Goal: Information Seeking & Learning: Learn about a topic

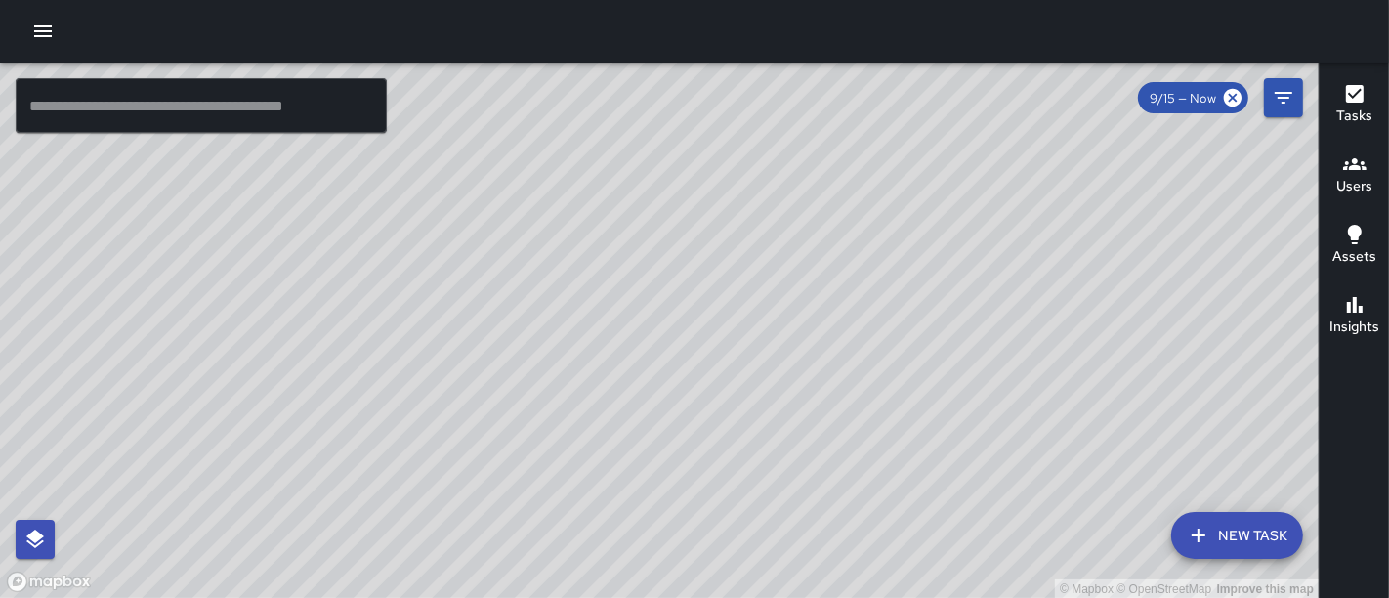
drag, startPoint x: 714, startPoint y: 342, endPoint x: 630, endPoint y: 171, distance: 190.5
click at [630, 171] on div "© Mapbox © OpenStreetMap Improve this map" at bounding box center [659, 331] width 1319 height 536
drag, startPoint x: 581, startPoint y: 333, endPoint x: 539, endPoint y: 108, distance: 228.5
click at [539, 108] on div "© Mapbox © OpenStreetMap Improve this map" at bounding box center [659, 331] width 1319 height 536
drag, startPoint x: 428, startPoint y: 186, endPoint x: 511, endPoint y: 314, distance: 152.5
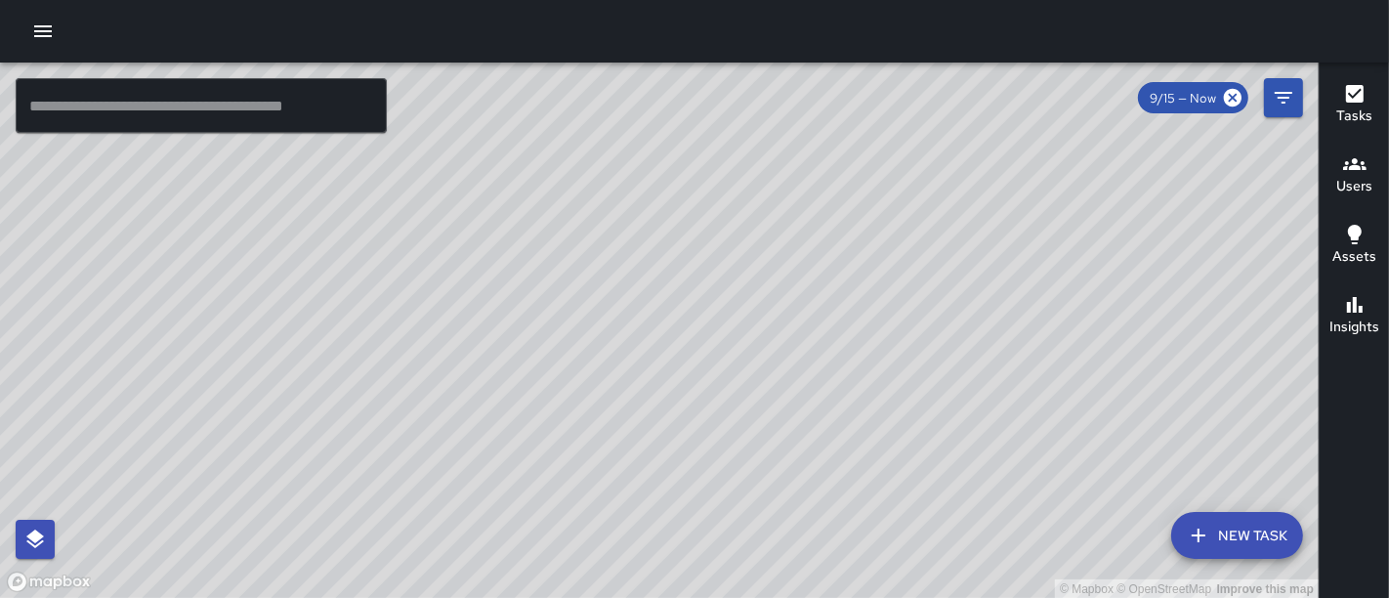
click at [511, 314] on div "© Mapbox © OpenStreetMap Improve this map" at bounding box center [659, 331] width 1319 height 536
drag, startPoint x: 361, startPoint y: 218, endPoint x: 594, endPoint y: 570, distance: 422.3
click at [594, 570] on div "© Mapbox © OpenStreetMap Improve this map" at bounding box center [659, 331] width 1319 height 536
drag, startPoint x: 435, startPoint y: 270, endPoint x: 566, endPoint y: 496, distance: 261.7
click at [566, 496] on div "© Mapbox © OpenStreetMap Improve this map" at bounding box center [659, 331] width 1319 height 536
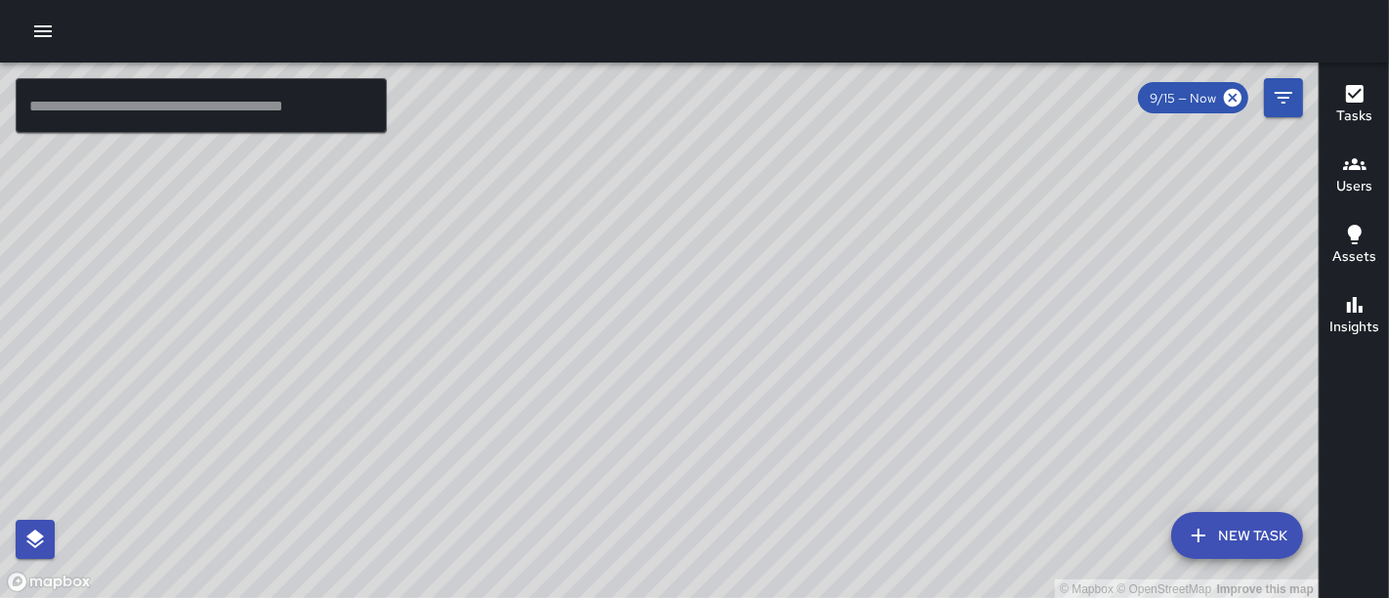
drag, startPoint x: 744, startPoint y: 372, endPoint x: 666, endPoint y: 130, distance: 254.5
drag, startPoint x: 666, startPoint y: 130, endPoint x: 622, endPoint y: 178, distance: 65.0
click at [622, 178] on div "© Mapbox © OpenStreetMap Improve this map" at bounding box center [659, 331] width 1319 height 536
drag, startPoint x: 622, startPoint y: 178, endPoint x: 636, endPoint y: 140, distance: 40.5
click at [636, 140] on div "© Mapbox © OpenStreetMap Improve this map" at bounding box center [659, 331] width 1319 height 536
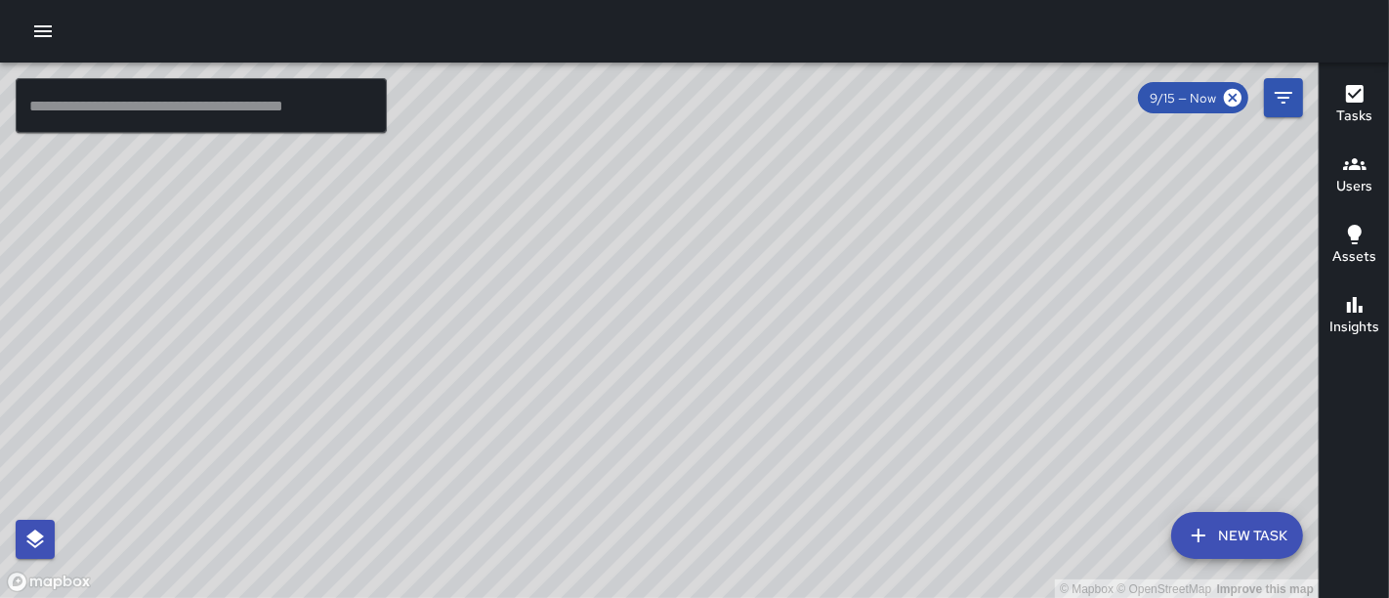
drag, startPoint x: 636, startPoint y: 140, endPoint x: 655, endPoint y: 141, distance: 19.6
click at [652, 139] on div "© Mapbox © OpenStreetMap Improve this map" at bounding box center [659, 331] width 1319 height 536
drag, startPoint x: 661, startPoint y: 148, endPoint x: 771, endPoint y: 27, distance: 163.2
click at [771, 27] on div "© Mapbox © OpenStreetMap Improve this map ​ New Task 9/15 — Now Map Layers Task…" at bounding box center [694, 299] width 1389 height 598
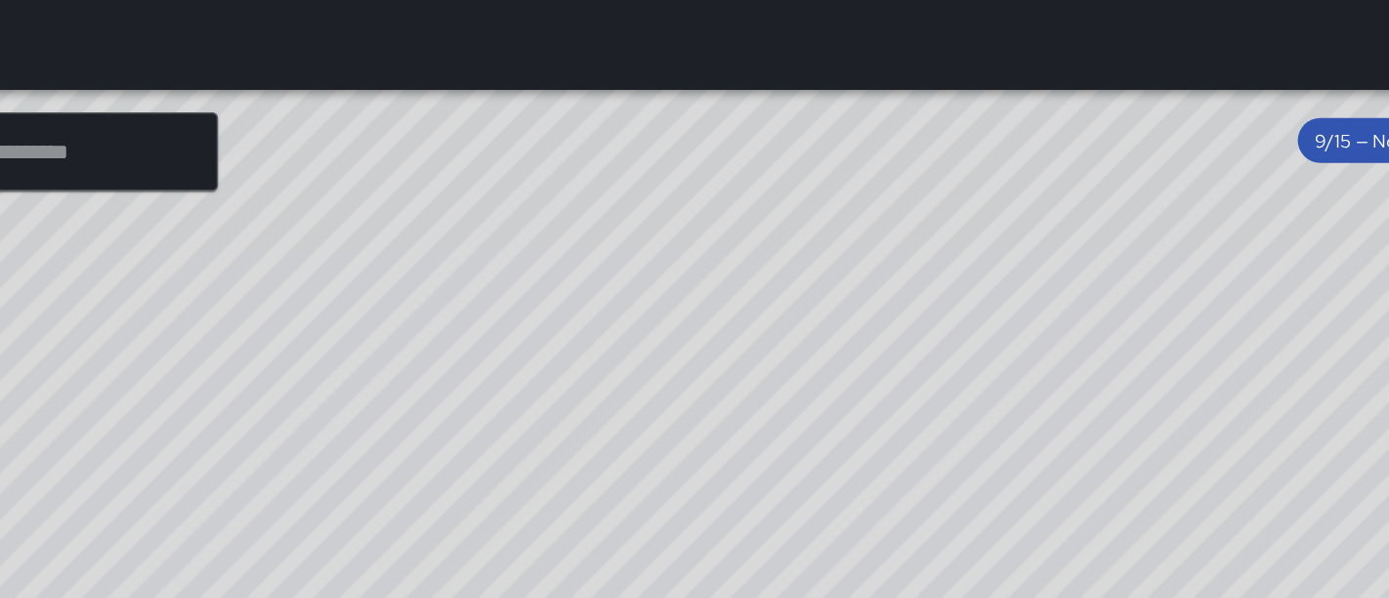
drag, startPoint x: 771, startPoint y: 27, endPoint x: 976, endPoint y: 113, distance: 222.4
click at [976, 113] on div "© Mapbox © OpenStreetMap Improve this map ​ New Task 9/15 — Now Map Layers Task…" at bounding box center [694, 299] width 1389 height 598
drag, startPoint x: 980, startPoint y: 156, endPoint x: 1005, endPoint y: -85, distance: 242.6
click at [1005, 0] on html "© Mapbox © OpenStreetMap Improve this map ​ New Task 9/15 — Now Map Layers Task…" at bounding box center [694, 299] width 1389 height 598
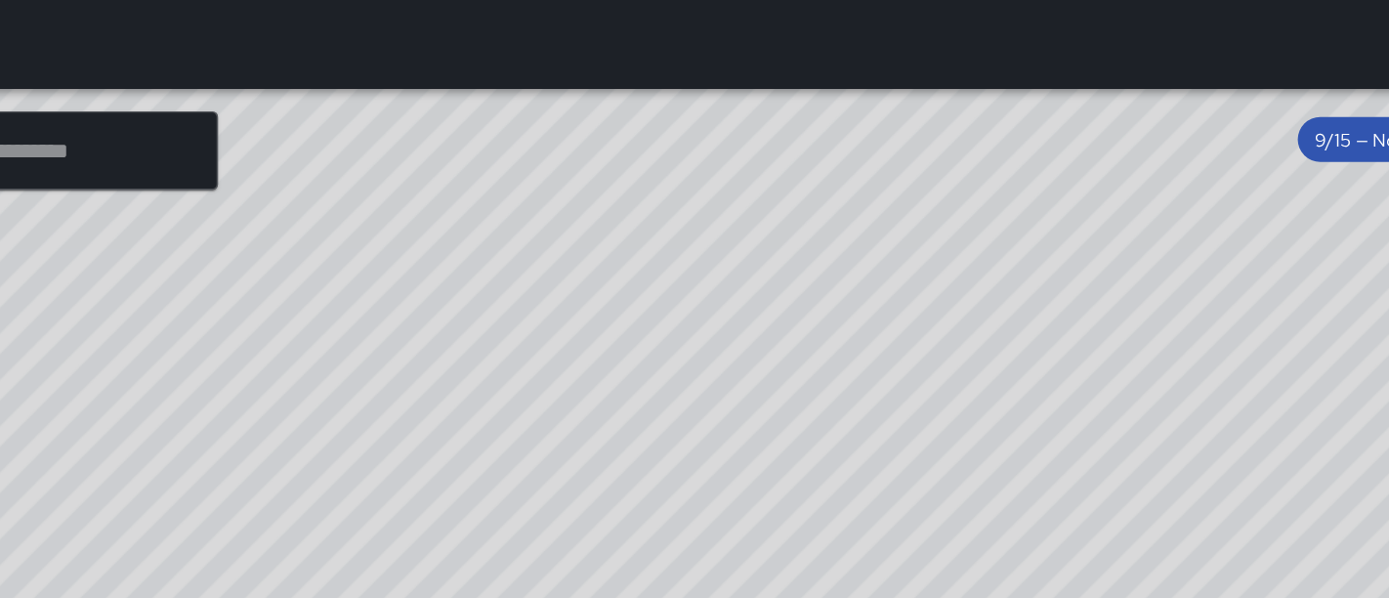
drag, startPoint x: 944, startPoint y: 192, endPoint x: 720, endPoint y: 429, distance: 326.1
click at [720, 429] on div "© Mapbox © OpenStreetMap Improve this map" at bounding box center [659, 331] width 1319 height 536
drag, startPoint x: 776, startPoint y: 392, endPoint x: 574, endPoint y: 449, distance: 209.3
click at [574, 449] on div "© Mapbox © OpenStreetMap Improve this map" at bounding box center [659, 331] width 1319 height 536
click at [593, 246] on div "© Mapbox © OpenStreetMap Improve this map" at bounding box center [659, 331] width 1319 height 536
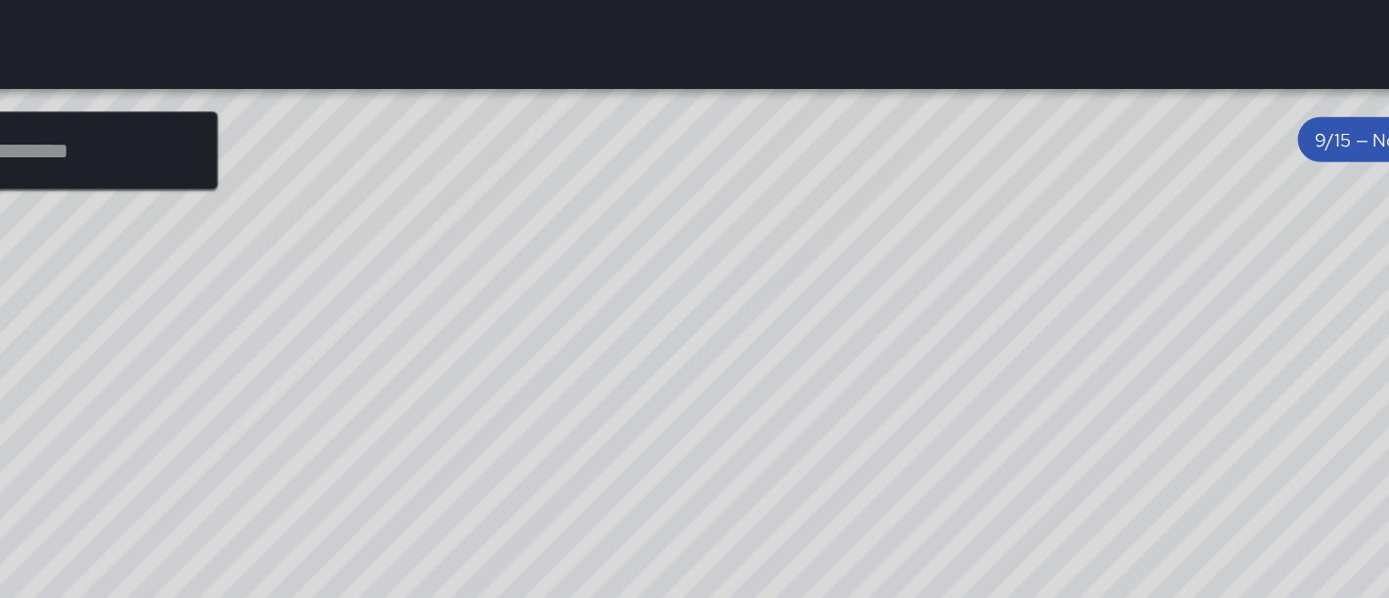
drag, startPoint x: 593, startPoint y: 246, endPoint x: 586, endPoint y: 236, distance: 11.9
click at [586, 236] on div "© Mapbox © OpenStreetMap Improve this map" at bounding box center [659, 331] width 1319 height 536
drag, startPoint x: 586, startPoint y: 236, endPoint x: 548, endPoint y: 347, distance: 116.8
drag, startPoint x: 548, startPoint y: 347, endPoint x: 381, endPoint y: 309, distance: 171.3
click at [381, 309] on div "© Mapbox © OpenStreetMap Improve this map" at bounding box center [659, 331] width 1319 height 536
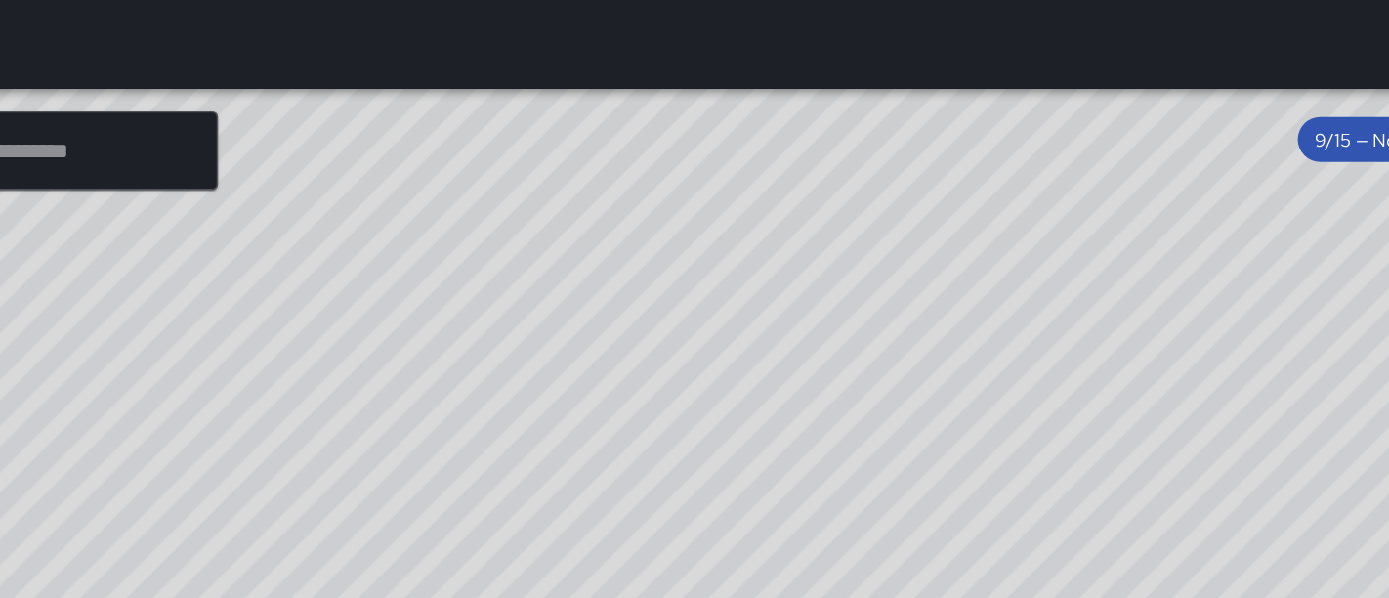
drag, startPoint x: 782, startPoint y: 193, endPoint x: 448, endPoint y: 290, distance: 347.8
click at [448, 290] on div "© Mapbox © OpenStreetMap Improve this map" at bounding box center [659, 331] width 1319 height 536
drag, startPoint x: 819, startPoint y: 244, endPoint x: 620, endPoint y: 378, distance: 240.0
click at [620, 378] on div "© Mapbox © OpenStreetMap Improve this map" at bounding box center [659, 331] width 1319 height 536
drag, startPoint x: 631, startPoint y: 309, endPoint x: 934, endPoint y: 198, distance: 322.3
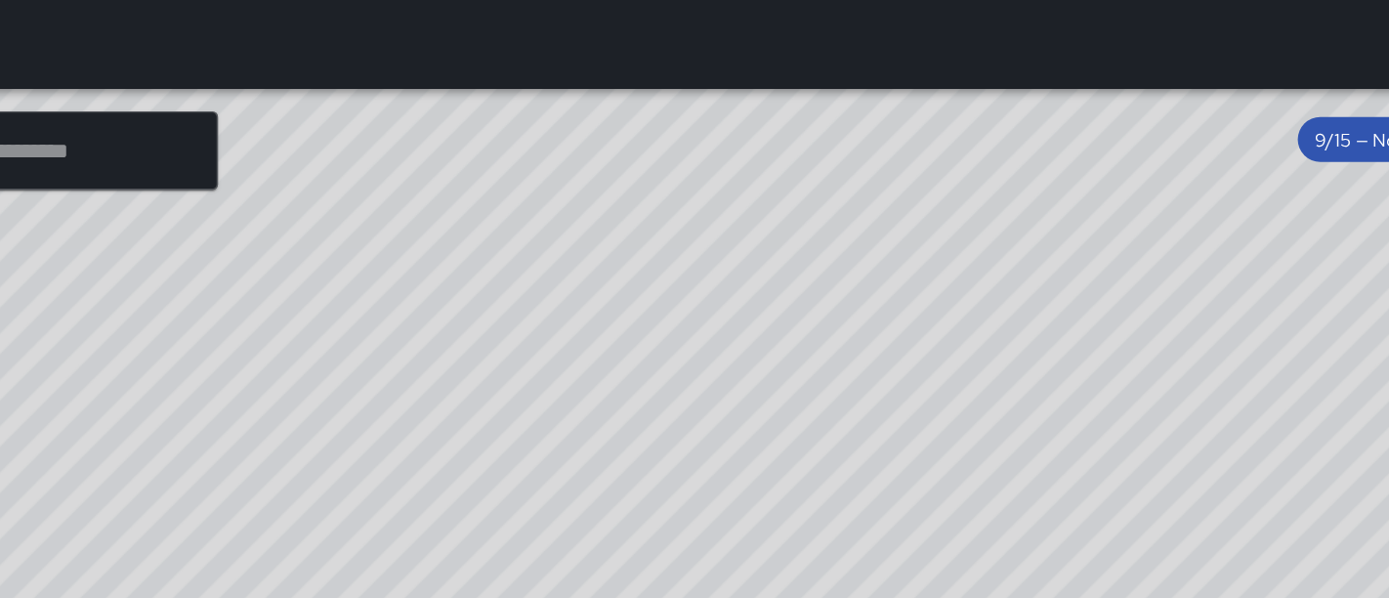
click at [934, 198] on div "© Mapbox © OpenStreetMap Improve this map" at bounding box center [659, 331] width 1319 height 536
drag, startPoint x: 742, startPoint y: 247, endPoint x: 1100, endPoint y: 103, distance: 385.6
click at [1100, 103] on div "© Mapbox © OpenStreetMap Improve this map" at bounding box center [659, 331] width 1319 height 536
drag, startPoint x: 342, startPoint y: 22, endPoint x: 769, endPoint y: -13, distance: 428.3
click at [769, 0] on html "© Mapbox © OpenStreetMap Improve this map ​ New Task 9/15 — Now Map Layers Task…" at bounding box center [694, 299] width 1389 height 598
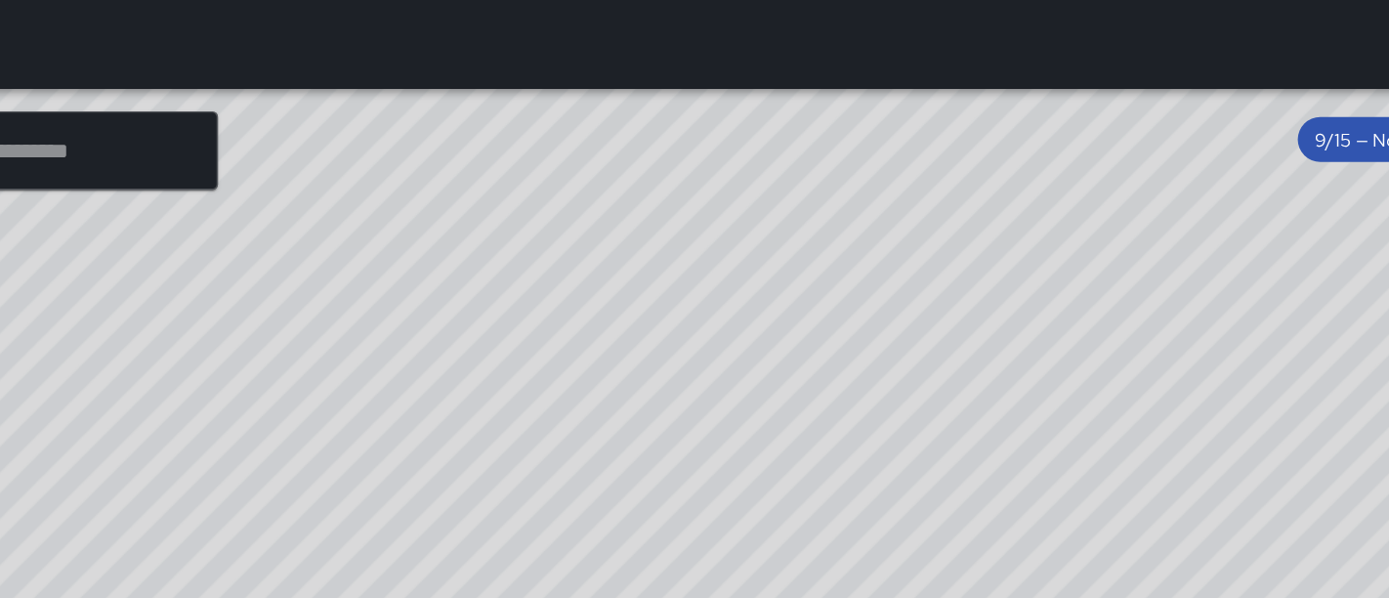
drag, startPoint x: 582, startPoint y: 231, endPoint x: 1123, endPoint y: 102, distance: 556.3
click at [1123, 102] on div "© Mapbox © OpenStreetMap Improve this map" at bounding box center [659, 331] width 1319 height 536
click at [459, 32] on div at bounding box center [694, 31] width 1389 height 63
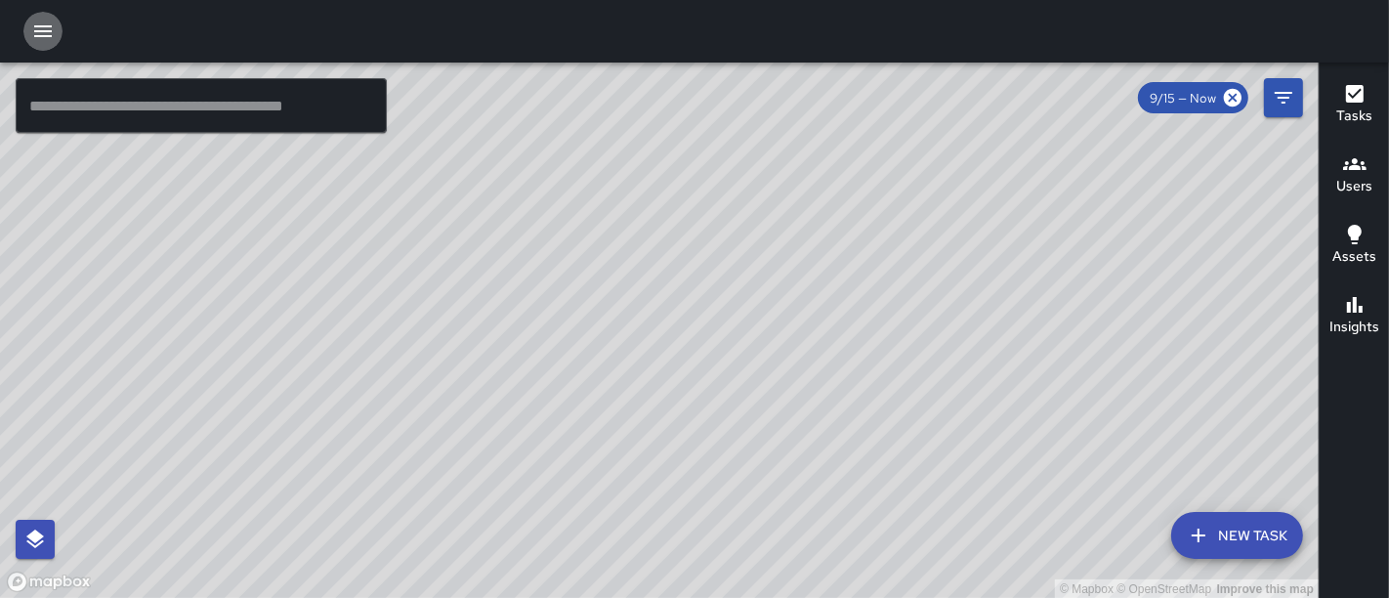
click at [54, 40] on icon "button" at bounding box center [42, 31] width 23 height 23
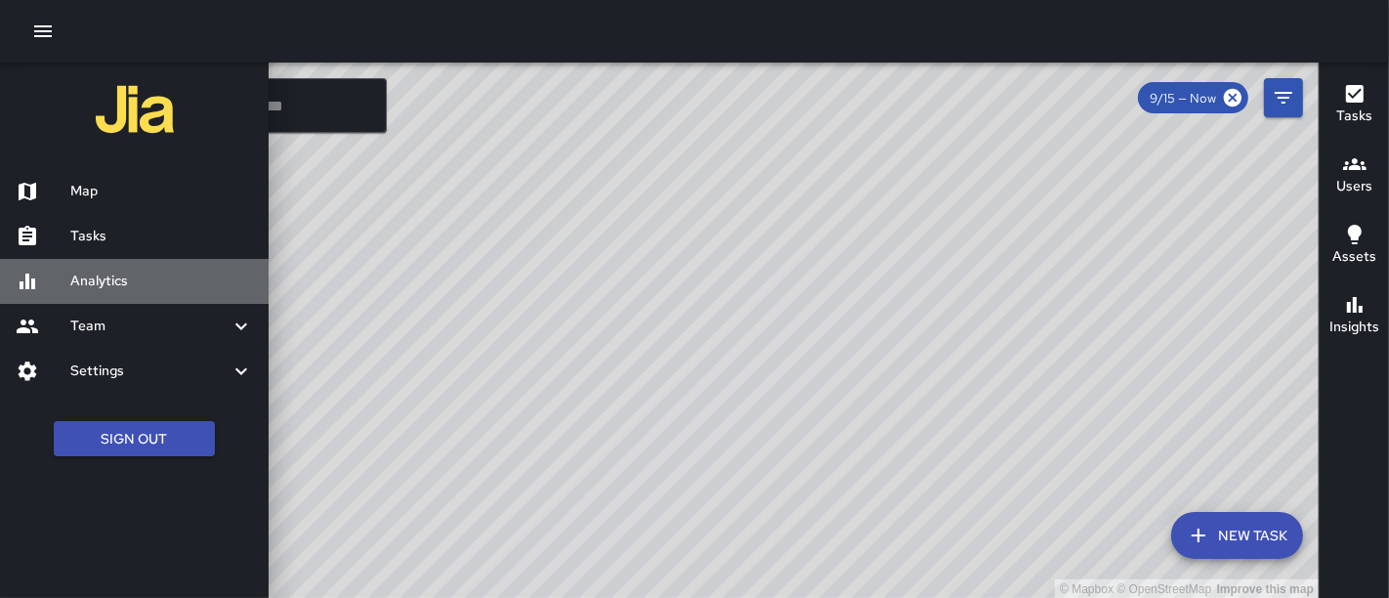
click at [105, 271] on h6 "Analytics" at bounding box center [161, 281] width 183 height 21
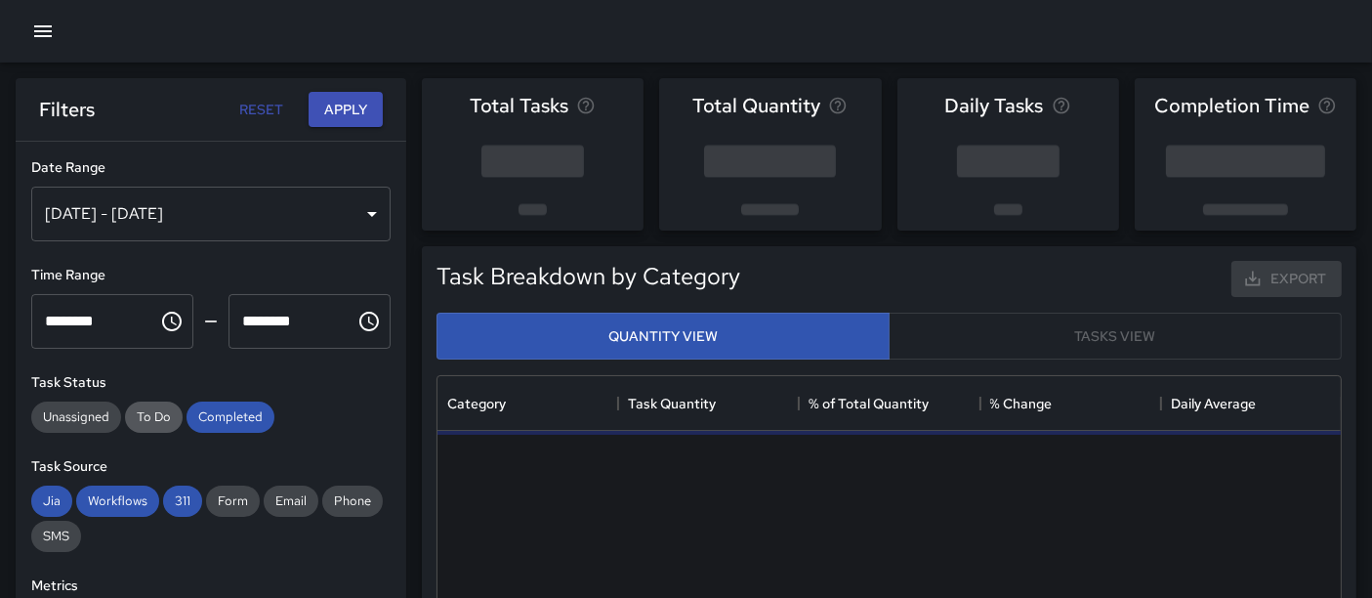
scroll to position [567, 887]
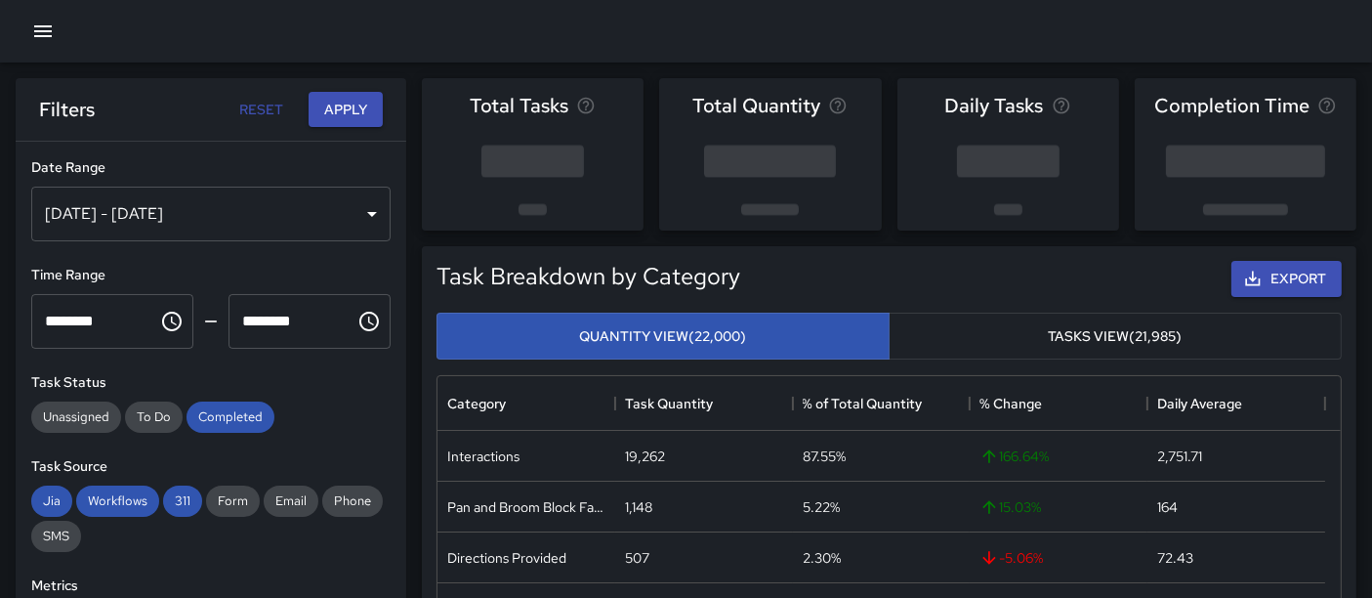
click at [224, 206] on div "[DATE] - [DATE]" at bounding box center [210, 214] width 359 height 55
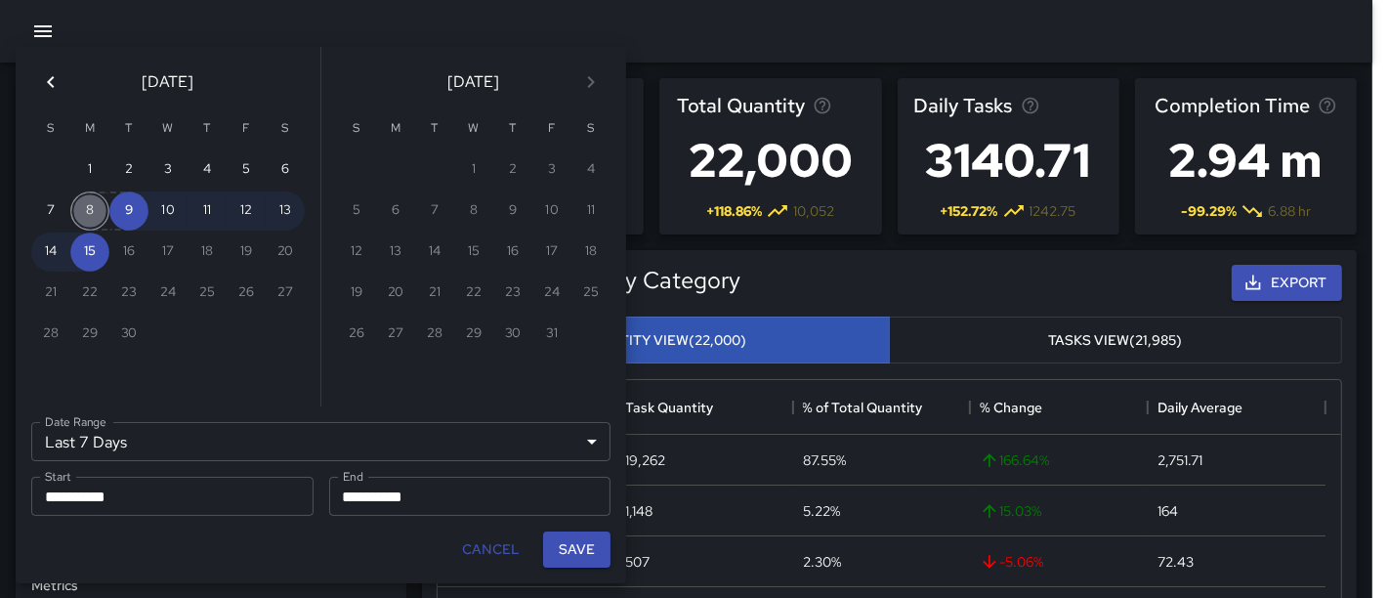
click at [86, 211] on button "8" at bounding box center [89, 210] width 39 height 39
type input "******"
type input "**********"
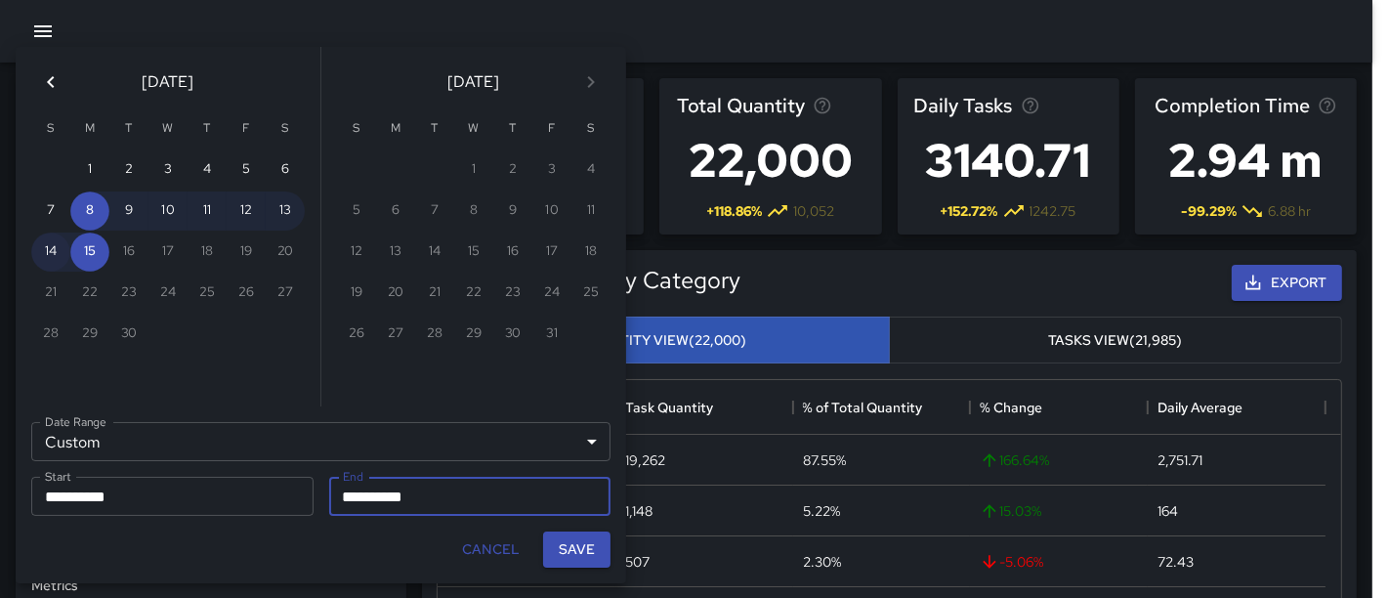
click at [43, 255] on button "14" at bounding box center [50, 251] width 39 height 39
type input "**********"
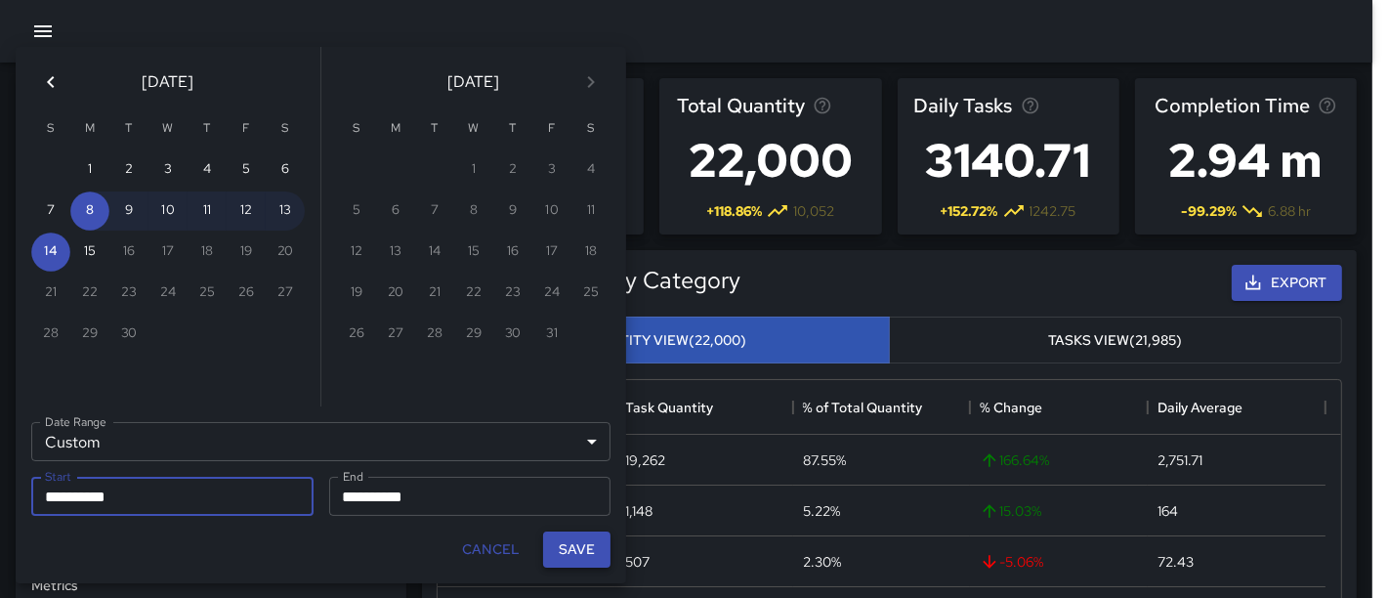
click at [574, 548] on button "Save" at bounding box center [576, 549] width 67 height 36
type input "**********"
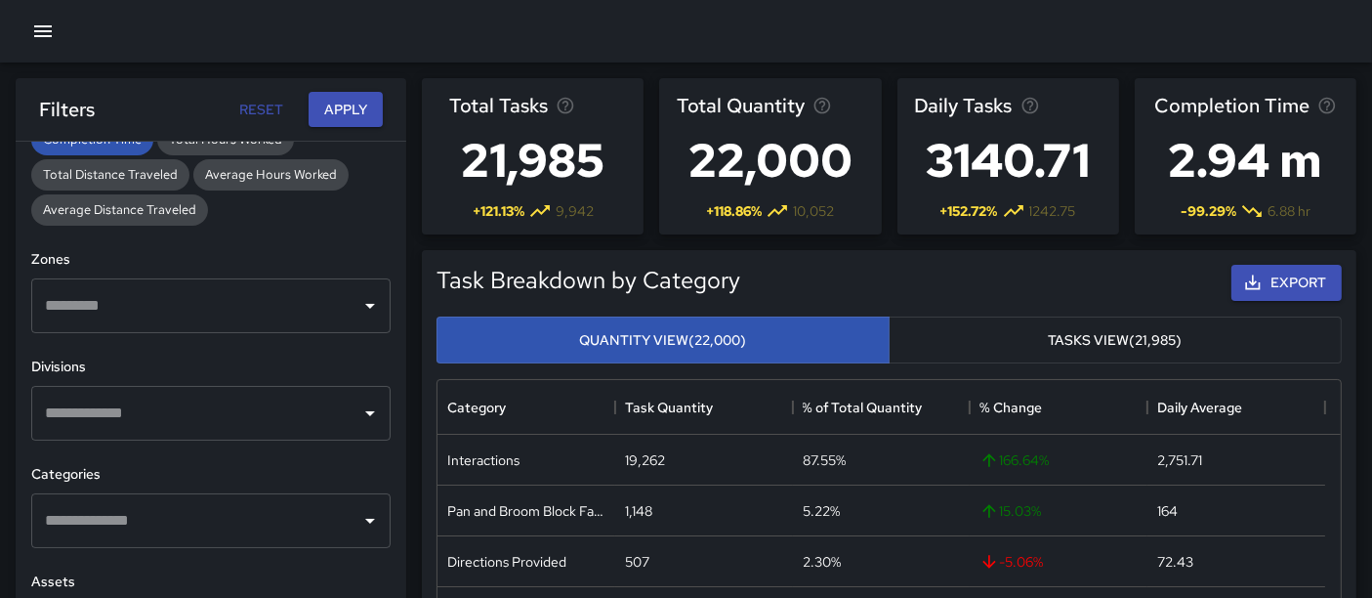
scroll to position [516, 0]
click at [358, 414] on icon "Open" at bounding box center [369, 412] width 23 height 23
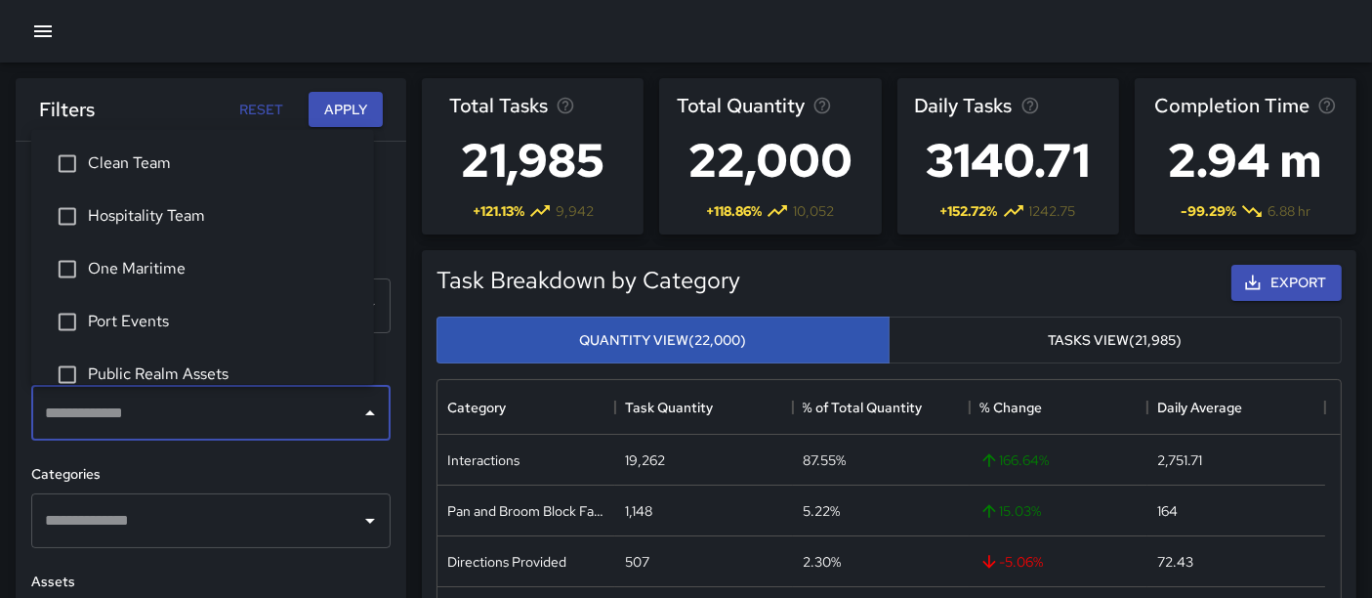
click at [238, 272] on span "One Maritime" at bounding box center [223, 269] width 271 height 23
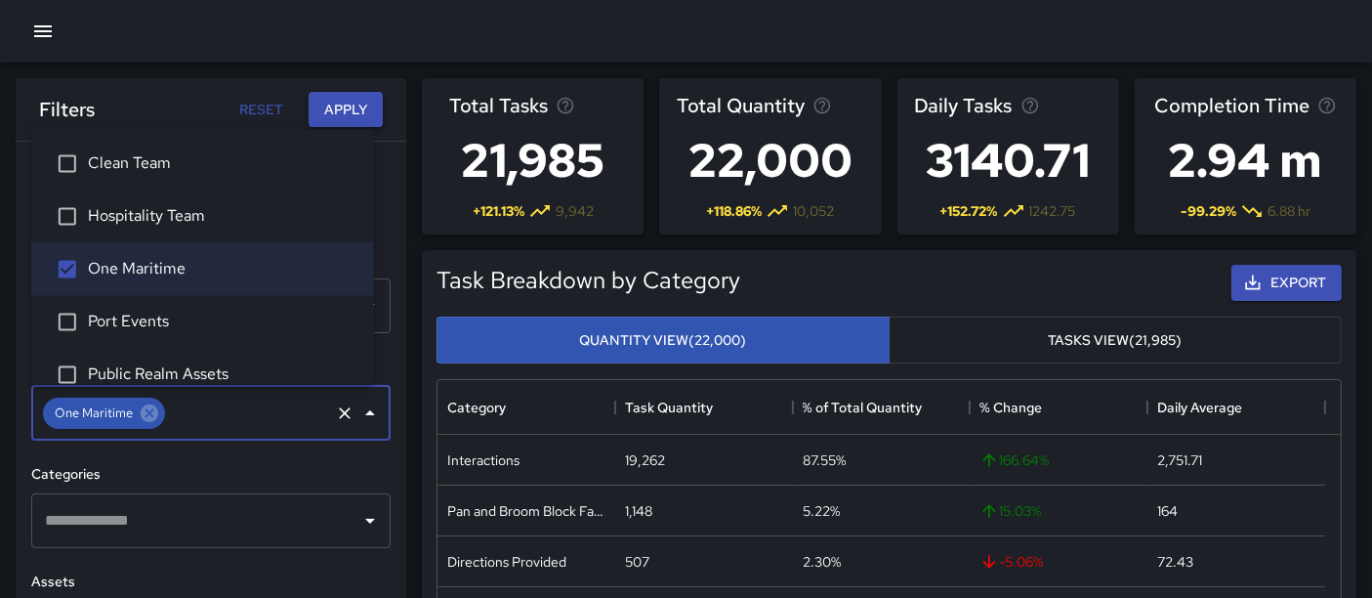
click at [336, 94] on button "Apply" at bounding box center [346, 110] width 74 height 36
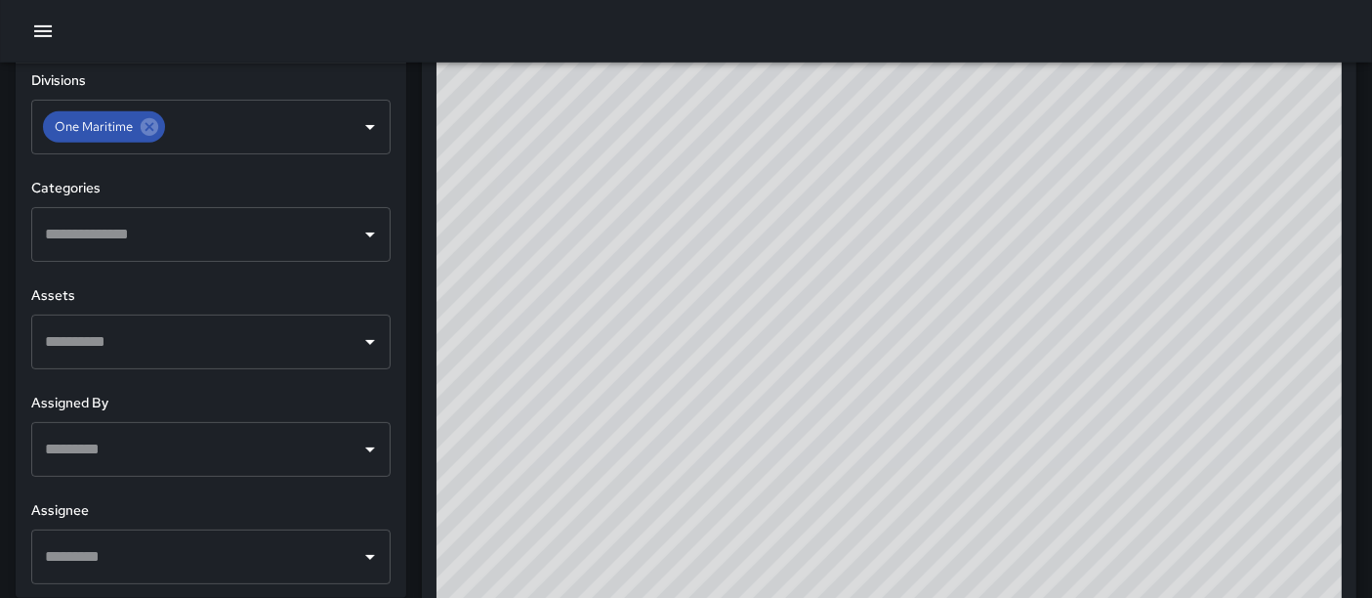
scroll to position [1271, 0]
drag, startPoint x: 822, startPoint y: 147, endPoint x: 820, endPoint y: 302, distance: 154.3
click at [820, 302] on div "© Mapbox © OpenStreetMap Improve this map" at bounding box center [889, 240] width 905 height 781
click at [733, 358] on div "© Mapbox © OpenStreetMap Improve this map" at bounding box center [889, 240] width 905 height 781
click at [720, 324] on div "© Mapbox © OpenStreetMap Improve this map" at bounding box center [889, 240] width 905 height 781
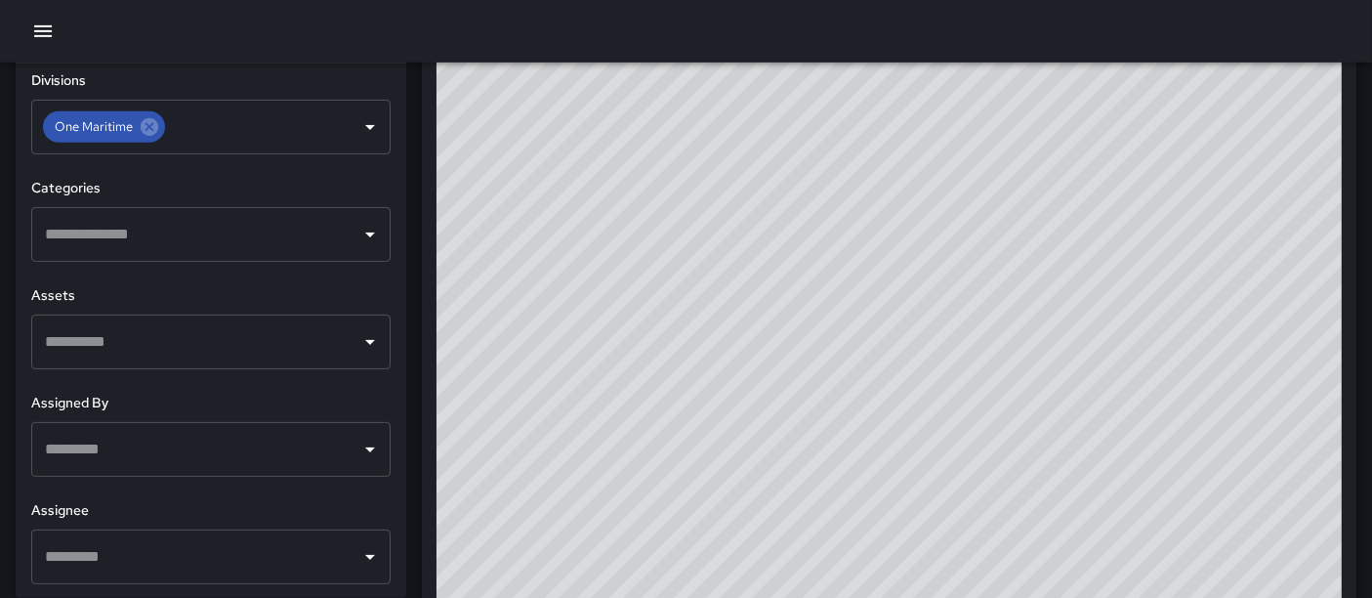
drag, startPoint x: 750, startPoint y: 337, endPoint x: 688, endPoint y: 283, distance: 82.4
click at [688, 283] on div "© Mapbox © OpenStreetMap Improve this map" at bounding box center [889, 240] width 905 height 781
click at [664, 169] on div "© Mapbox © OpenStreetMap Improve this map" at bounding box center [889, 240] width 905 height 781
click at [948, 146] on div "© Mapbox © OpenStreetMap Improve this map" at bounding box center [889, 240] width 905 height 781
click at [1010, 177] on div "© Mapbox © OpenStreetMap Improve this map" at bounding box center [889, 240] width 905 height 781
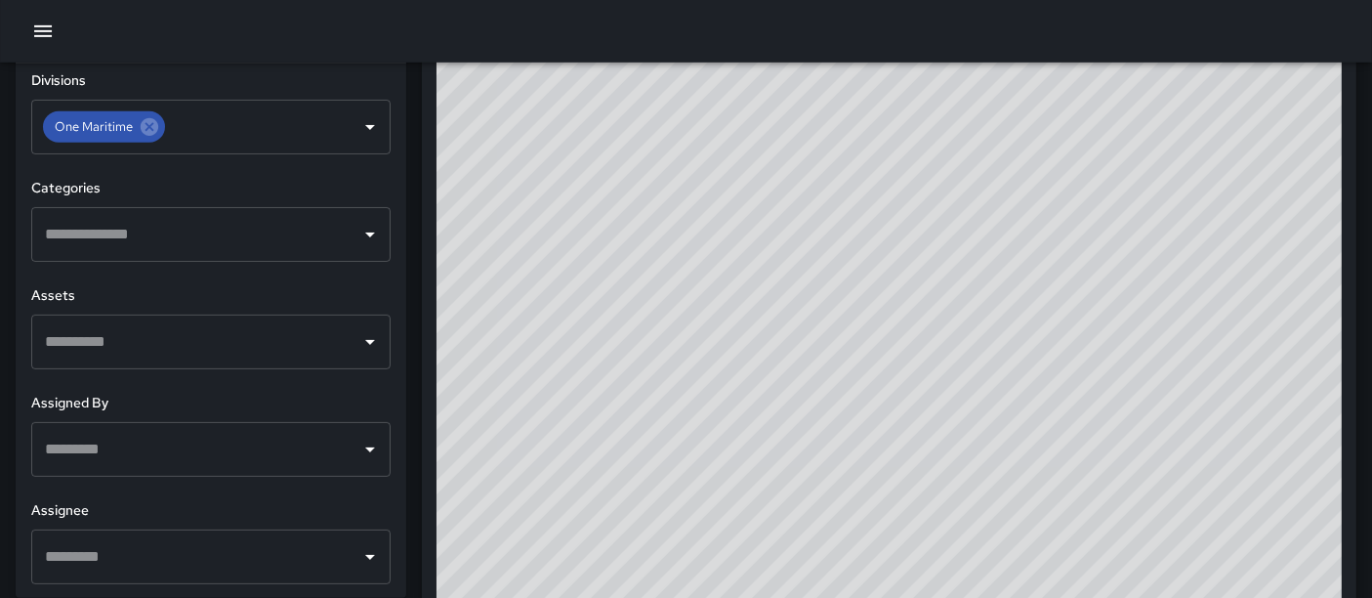
drag, startPoint x: 964, startPoint y: 158, endPoint x: 1155, endPoint y: 242, distance: 209.1
click at [1132, 220] on div "© Mapbox © OpenStreetMap Improve this map" at bounding box center [889, 240] width 905 height 781
